Goal: Task Accomplishment & Management: Manage account settings

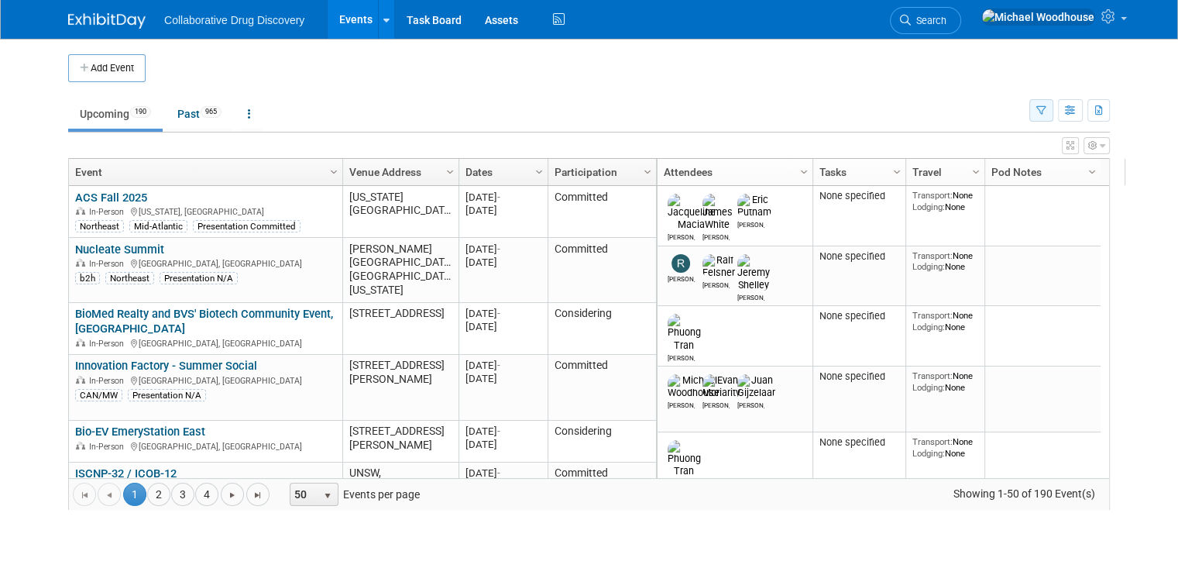
click at [1047, 105] on button "button" at bounding box center [1041, 110] width 24 height 22
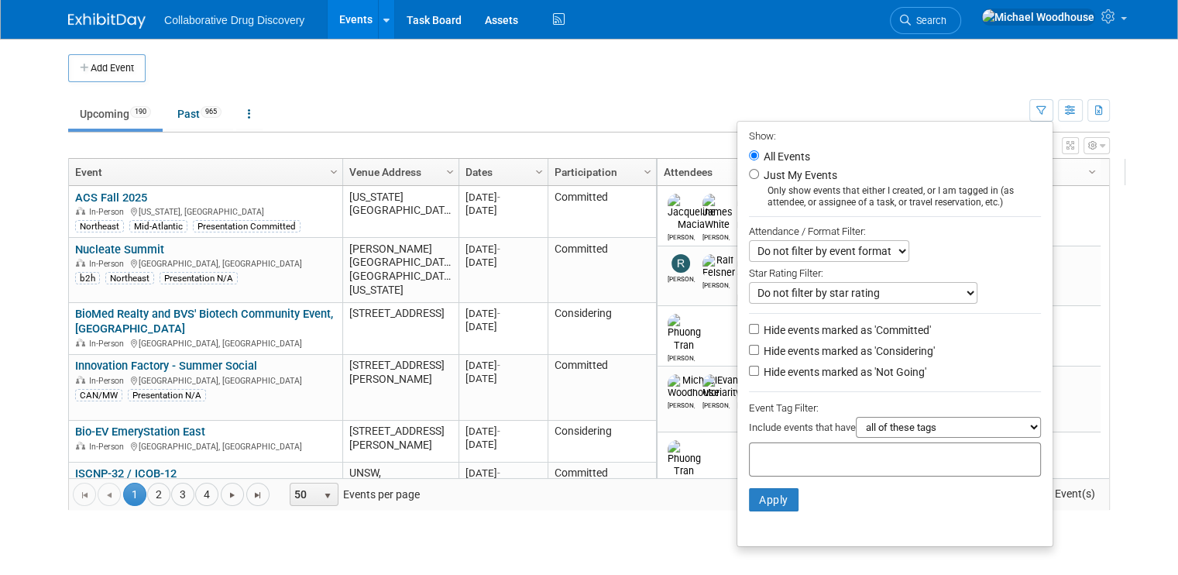
click at [792, 369] on label "Hide events marked as 'Not Going'" at bounding box center [843, 371] width 166 height 15
click at [759, 369] on input "Hide events marked as 'Not Going'" at bounding box center [754, 370] width 10 height 10
checkbox input "true"
click at [796, 453] on input "text" at bounding box center [818, 456] width 124 height 15
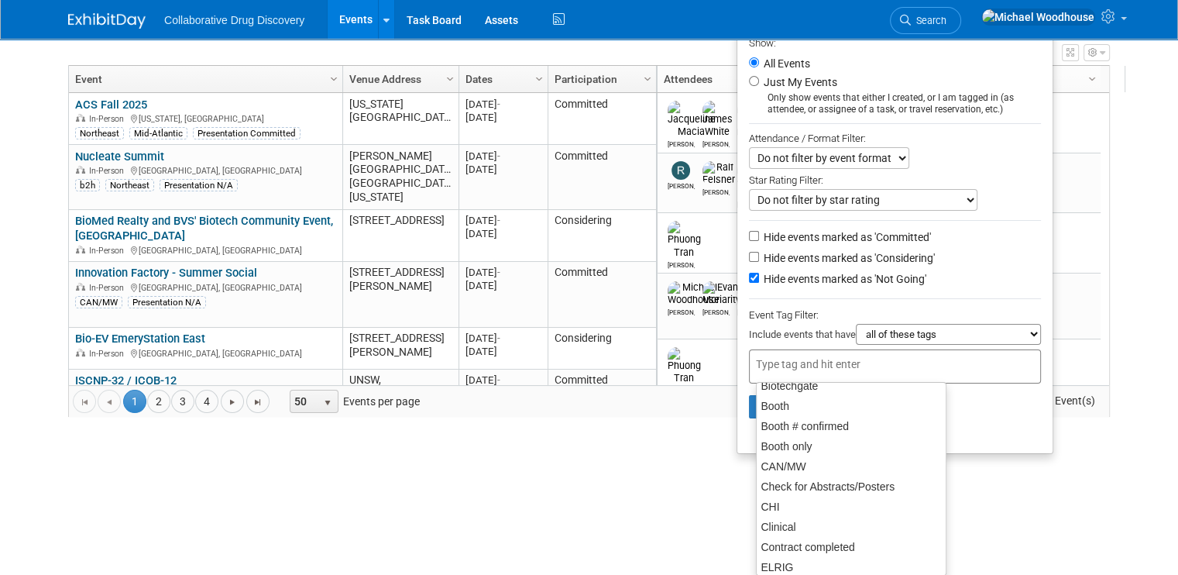
scroll to position [233, 0]
click at [780, 458] on div "CAN/MW" at bounding box center [851, 465] width 190 height 22
type input "CAN/MW"
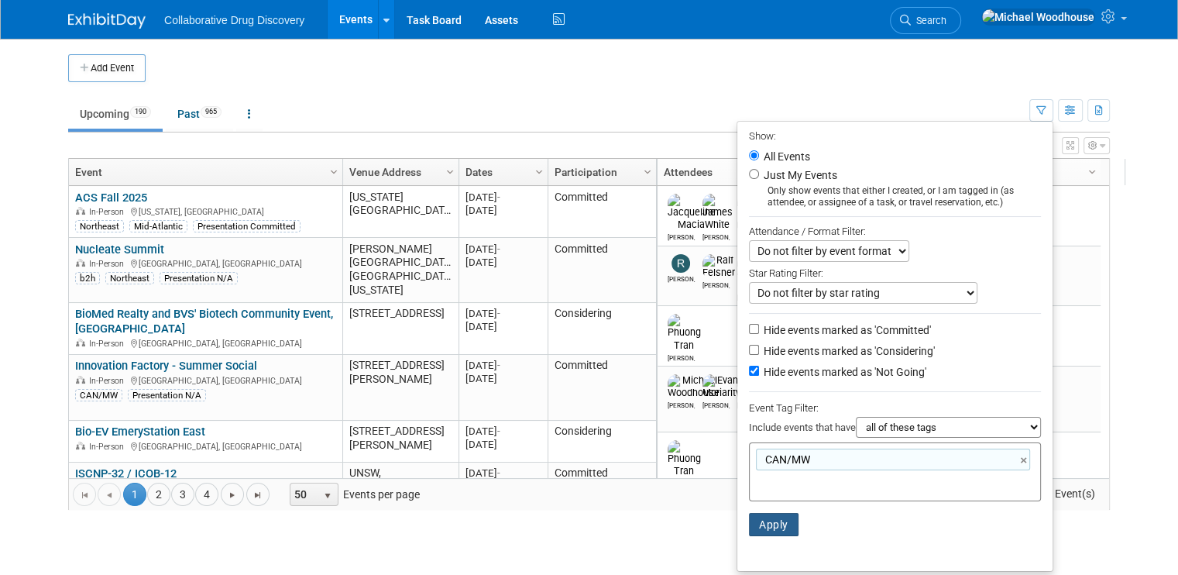
click at [785, 516] on button "Apply" at bounding box center [774, 524] width 50 height 23
